Goal: Navigation & Orientation: Find specific page/section

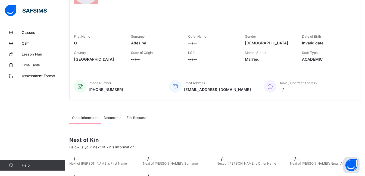
scroll to position [57, 0]
click at [24, 31] on span "Classes" at bounding box center [43, 32] width 43 height 4
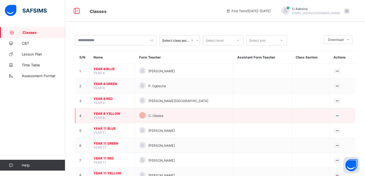
scroll to position [20, 0]
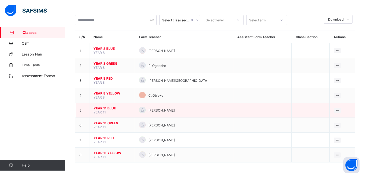
click at [115, 107] on span "YEAR 11 BLUE" at bounding box center [111, 108] width 37 height 4
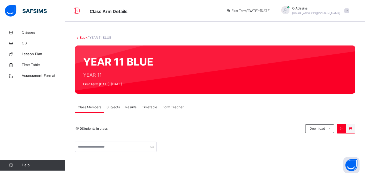
click at [115, 107] on span "Subjects" at bounding box center [112, 107] width 13 height 5
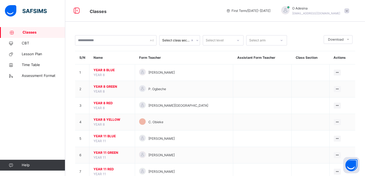
click at [270, 11] on span "First Term / [DATE]-[DATE]" at bounding box center [248, 10] width 44 height 5
click at [230, 10] on icon at bounding box center [228, 11] width 5 height 4
click at [32, 67] on span "Time Table" at bounding box center [43, 64] width 43 height 5
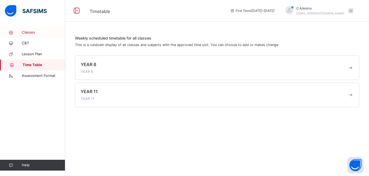
click at [23, 34] on span "Classes" at bounding box center [43, 32] width 43 height 5
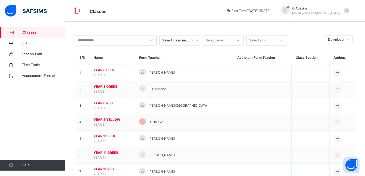
click at [16, 110] on div "Classes CBT Lesson Plan Time Table Assessment Format Help" at bounding box center [32, 99] width 65 height 155
